Goal: Transaction & Acquisition: Purchase product/service

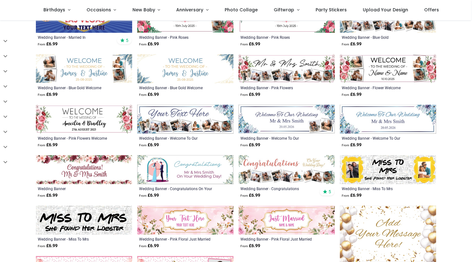
scroll to position [192, 0]
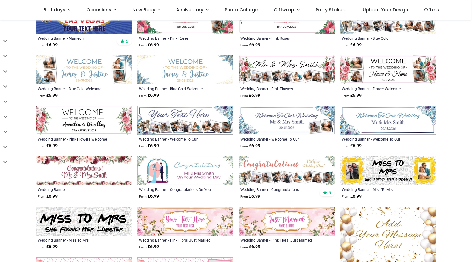
click at [188, 63] on img at bounding box center [185, 69] width 96 height 29
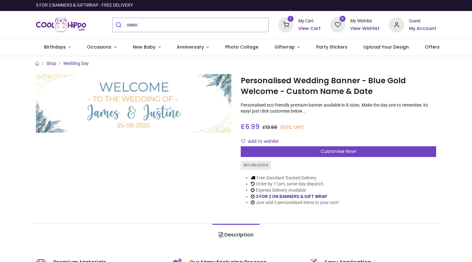
click at [262, 152] on div "Customise Now!" at bounding box center [339, 151] width 196 height 11
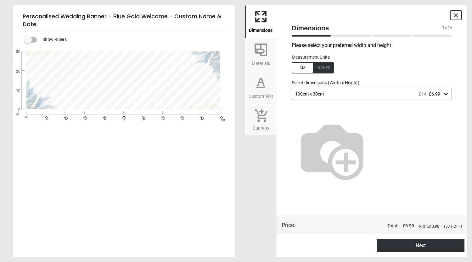
click at [331, 99] on div "100cm x 30cm £14 £6.99" at bounding box center [372, 94] width 161 height 12
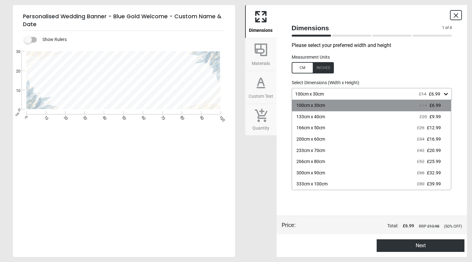
click at [311, 128] on div "166cm x 50cm" at bounding box center [311, 128] width 29 height 6
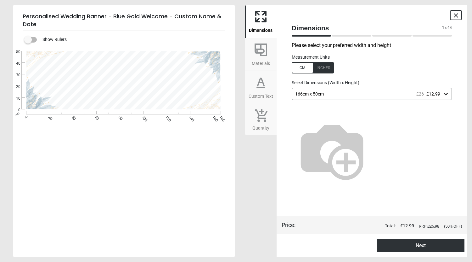
click at [262, 52] on icon at bounding box center [261, 49] width 15 height 15
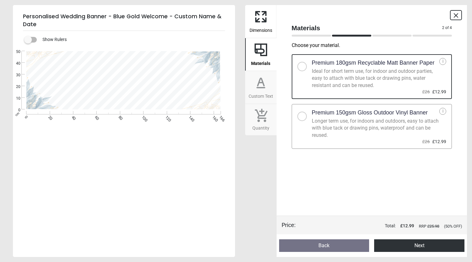
click at [314, 70] on div "Ideal for short term use, for indoor and outdoor parties, easy to attach with b…" at bounding box center [376, 78] width 128 height 21
click at [407, 247] on button "Next" at bounding box center [420, 245] width 90 height 13
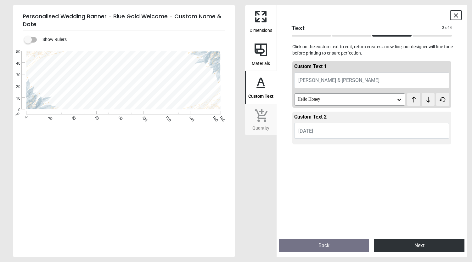
click at [312, 80] on span "James & Justine" at bounding box center [339, 80] width 81 height 6
drag, startPoint x: 311, startPoint y: 80, endPoint x: 298, endPoint y: 82, distance: 13.7
click at [298, 82] on button "James & Justine" at bounding box center [373, 80] width 156 height 16
type textarea "**********"
click at [313, 97] on div "Hello Honey" at bounding box center [347, 99] width 100 height 5
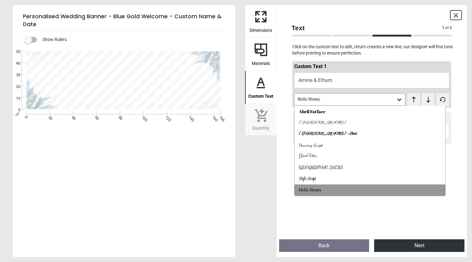
click at [308, 179] on div "Style Script" at bounding box center [307, 179] width 17 height 6
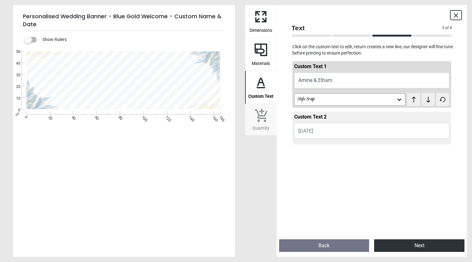
click at [316, 105] on div "Style Script" at bounding box center [351, 99] width 112 height 12
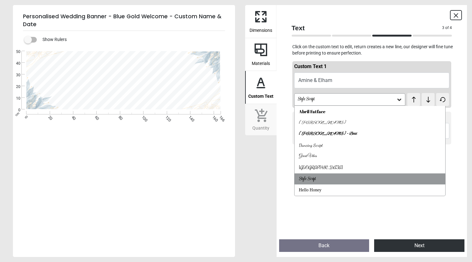
click at [310, 157] on div "Great Vibes" at bounding box center [308, 156] width 18 height 6
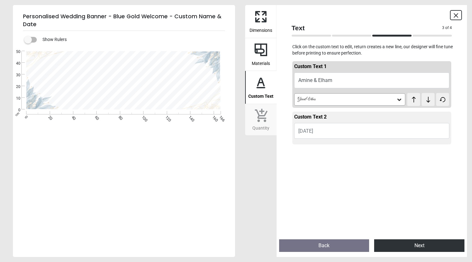
click at [303, 101] on div "Great Vibes" at bounding box center [347, 99] width 100 height 5
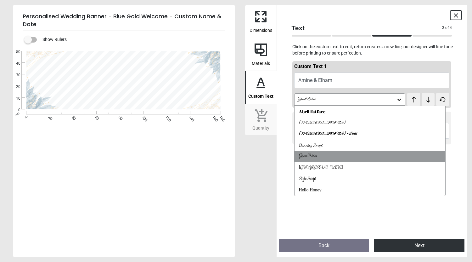
click at [306, 121] on div "Alex Brush" at bounding box center [322, 123] width 47 height 6
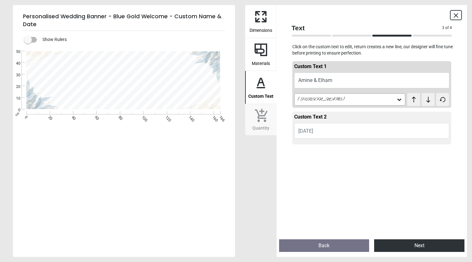
click at [313, 132] on span "25-08-2025" at bounding box center [306, 131] width 15 height 6
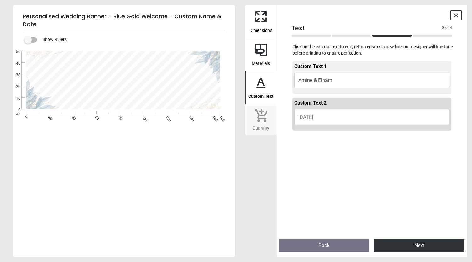
click at [313, 120] on span "25-08-2025" at bounding box center [306, 117] width 15 height 6
drag, startPoint x: 327, startPoint y: 117, endPoint x: 295, endPoint y: 117, distance: 31.5
click at [295, 117] on button "25-08-2025" at bounding box center [373, 117] width 156 height 16
click at [327, 118] on button "25-08-2025" at bounding box center [373, 117] width 156 height 16
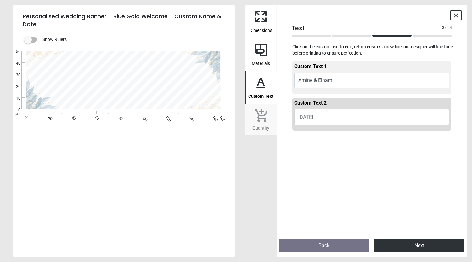
click at [327, 118] on button "25-08-2025" at bounding box center [373, 117] width 156 height 16
drag, startPoint x: 330, startPoint y: 115, endPoint x: 297, endPoint y: 117, distance: 33.7
click at [297, 117] on button "25-08-2025" at bounding box center [373, 117] width 156 height 16
click at [326, 118] on button "25-08-2025" at bounding box center [373, 117] width 156 height 16
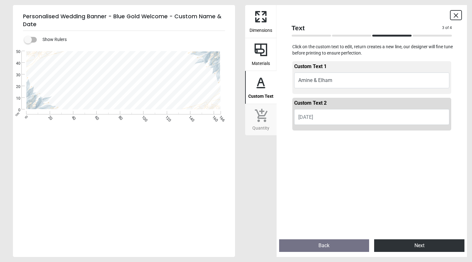
click at [326, 118] on button "25-08-2025" at bounding box center [373, 117] width 156 height 16
drag, startPoint x: 304, startPoint y: 117, endPoint x: 289, endPoint y: 117, distance: 15.4
click at [289, 117] on div "Custom Text 1 Amine & Elham Alex Brush test test Custom Text 2 25-08-2025" at bounding box center [372, 146] width 171 height 176
click at [304, 118] on span "25-08-2025" at bounding box center [306, 117] width 15 height 6
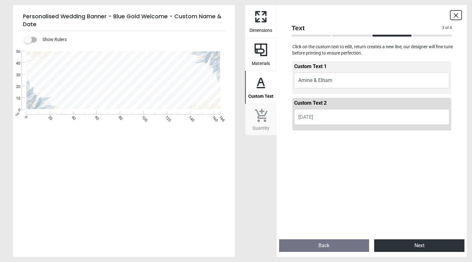
click at [304, 118] on span "25-08-2025" at bounding box center [306, 117] width 15 height 6
drag, startPoint x: 333, startPoint y: 117, endPoint x: 281, endPoint y: 113, distance: 51.8
click at [281, 113] on div "Text 3 of 4 3 of 5 Click on the custom text to edit, return creates a new line,…" at bounding box center [372, 131] width 191 height 252
click at [309, 119] on span "25-08-2025" at bounding box center [306, 117] width 15 height 6
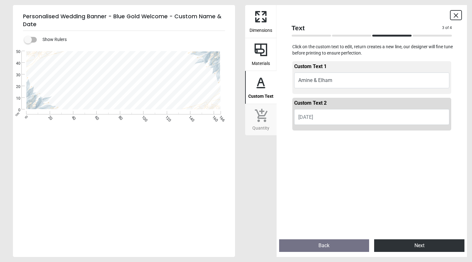
click at [309, 119] on span "25-08-2025" at bounding box center [306, 117] width 15 height 6
click at [139, 76] on textarea at bounding box center [123, 75] width 129 height 7
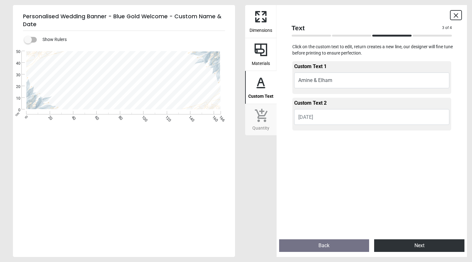
click at [147, 74] on textarea at bounding box center [123, 75] width 129 height 7
drag, startPoint x: 153, startPoint y: 75, endPoint x: 109, endPoint y: 73, distance: 44.5
click at [109, 73] on textarea at bounding box center [123, 75] width 129 height 7
click at [126, 101] on textarea at bounding box center [123, 102] width 129 height 6
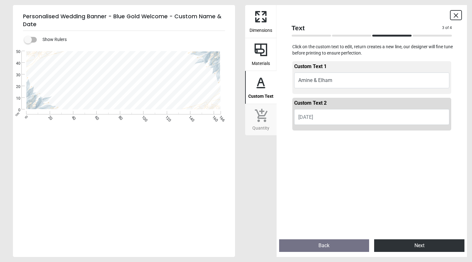
click at [126, 101] on textarea at bounding box center [123, 102] width 129 height 6
click at [354, 109] on button "25-08-2025" at bounding box center [373, 117] width 156 height 16
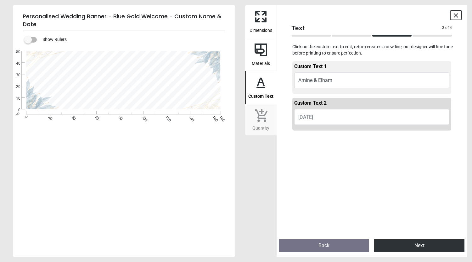
click at [354, 109] on button "25-08-2025" at bounding box center [373, 117] width 156 height 16
click at [348, 119] on button "25-08-2025" at bounding box center [373, 117] width 156 height 16
type textarea "*"
type textarea "**********"
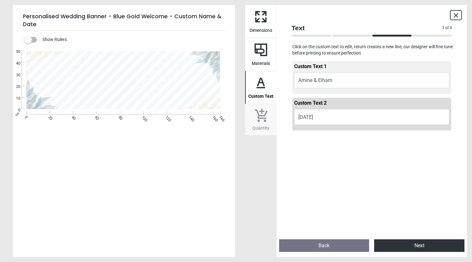
click at [220, 202] on div "**********" at bounding box center [123, 182] width 221 height 262
click at [423, 243] on button "Next" at bounding box center [420, 245] width 90 height 13
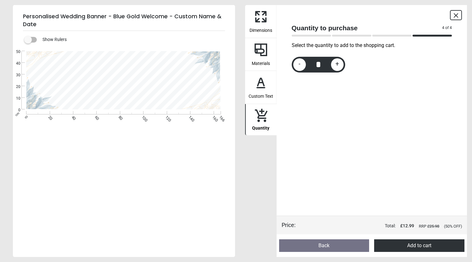
click at [413, 246] on button "Add to cart" at bounding box center [420, 245] width 90 height 13
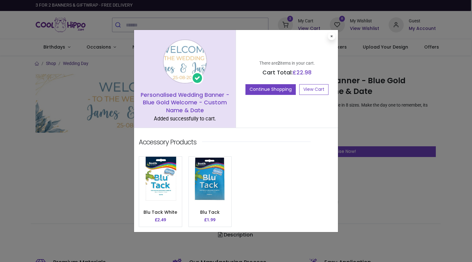
click at [205, 214] on link "Blu Tack" at bounding box center [210, 212] width 20 height 6
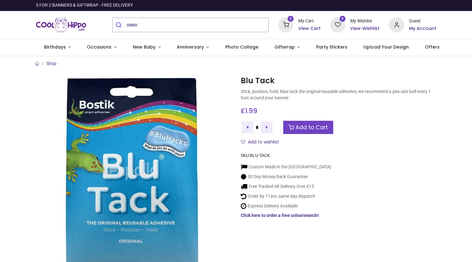
click at [300, 119] on div "£ 1.99 1.99 GBP £ 1.99 £ 1.99 Not Available For Sale This combination does not …" at bounding box center [339, 126] width 196 height 44
click at [289, 24] on icon at bounding box center [285, 24] width 15 height 15
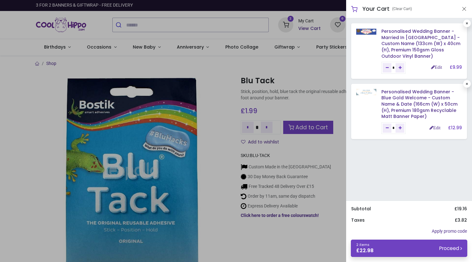
click at [466, 24] on icon at bounding box center [467, 23] width 3 height 3
type input "*"
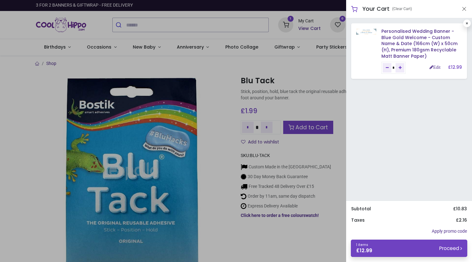
click at [313, 129] on div at bounding box center [236, 131] width 472 height 262
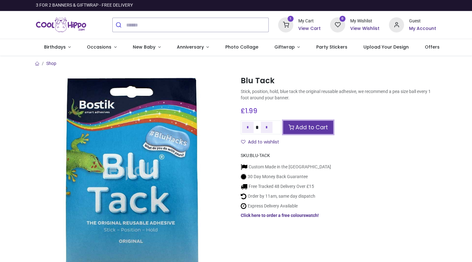
click at [313, 129] on link "Add to Cart" at bounding box center [308, 128] width 50 height 14
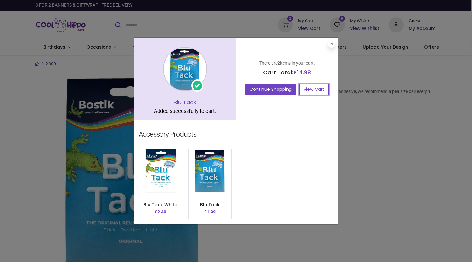
click at [316, 88] on link "View Cart" at bounding box center [314, 89] width 29 height 11
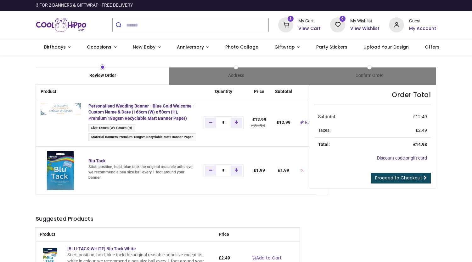
click at [225, 64] on div "Review Order Address Confirm Order" at bounding box center [236, 71] width 410 height 27
click at [398, 177] on span "Proceed to Checkout" at bounding box center [398, 177] width 47 height 6
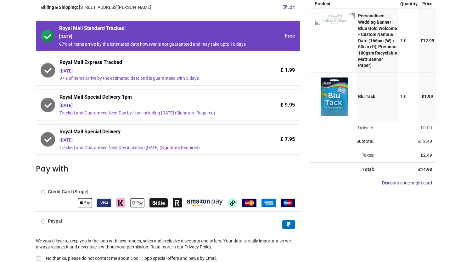
scroll to position [88, 0]
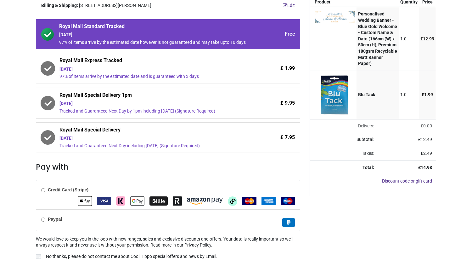
drag, startPoint x: 0, startPoint y: 0, endPoint x: 373, endPoint y: 224, distance: 434.8
click at [373, 224] on div "Your order: £ 14.98 Product Quantity Price Personalised Wedding Banner - Blue G…" at bounding box center [373, 145] width 136 height 296
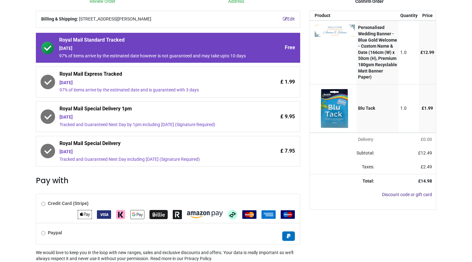
scroll to position [74, 0]
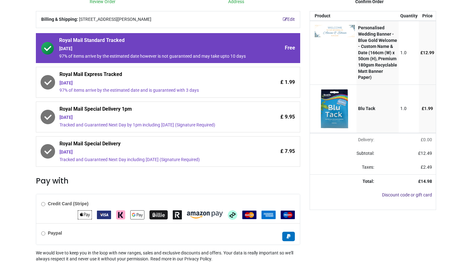
click at [76, 116] on div "Thursday 16th October" at bounding box center [154, 117] width 188 height 6
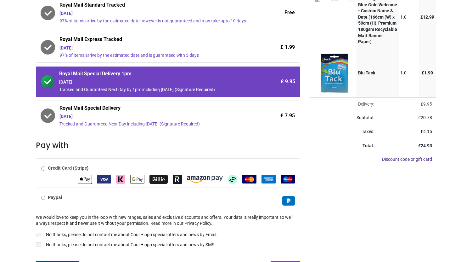
scroll to position [122, 0]
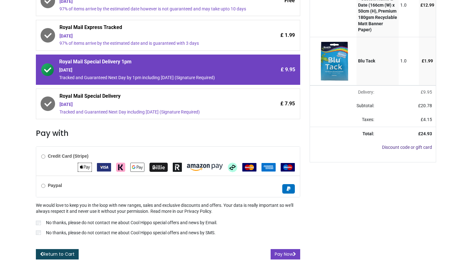
click at [44, 162] on div "Credit Card (Stripe)" at bounding box center [168, 160] width 264 height 29
click at [288, 254] on button "Pay Now" at bounding box center [286, 254] width 30 height 11
